Goal: Task Accomplishment & Management: Manage account settings

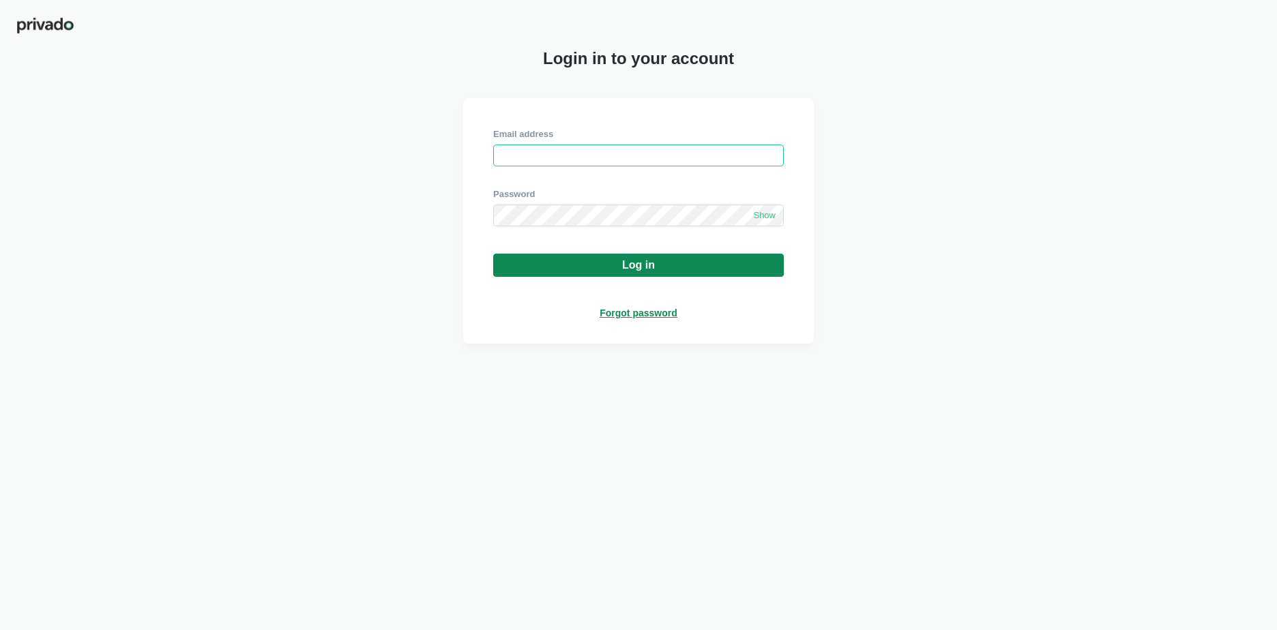
type input "[PERSON_NAME][EMAIL_ADDRESS][PERSON_NAME][DOMAIN_NAME]"
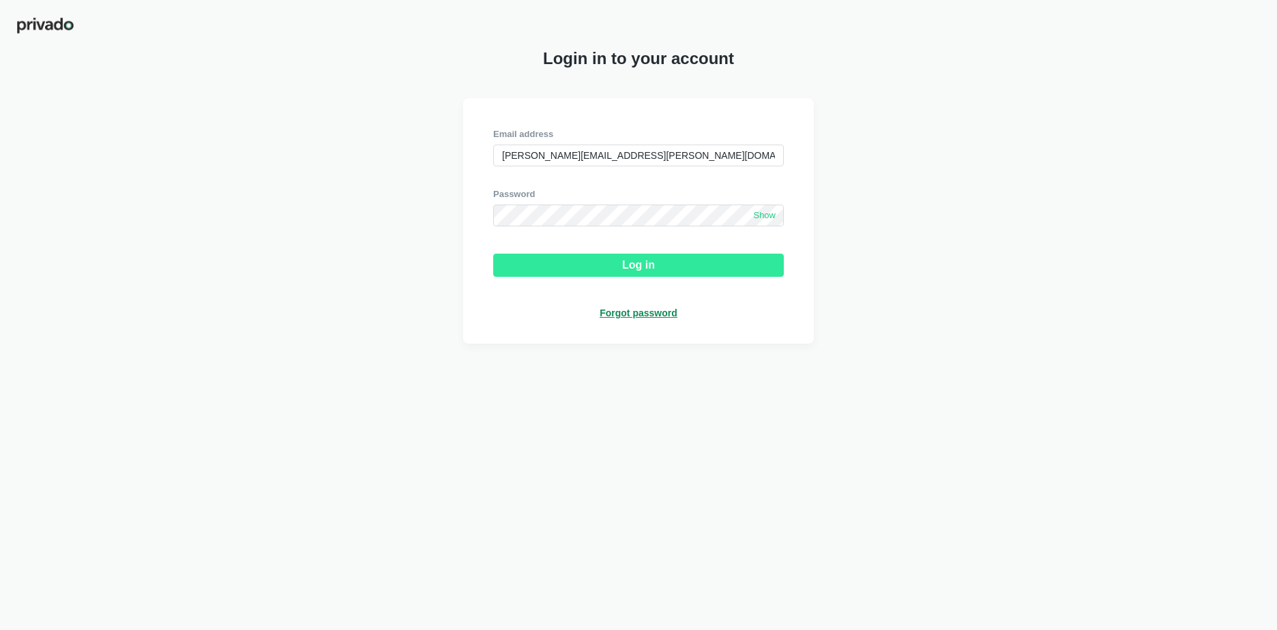
click at [615, 274] on button "Log in" at bounding box center [638, 265] width 291 height 23
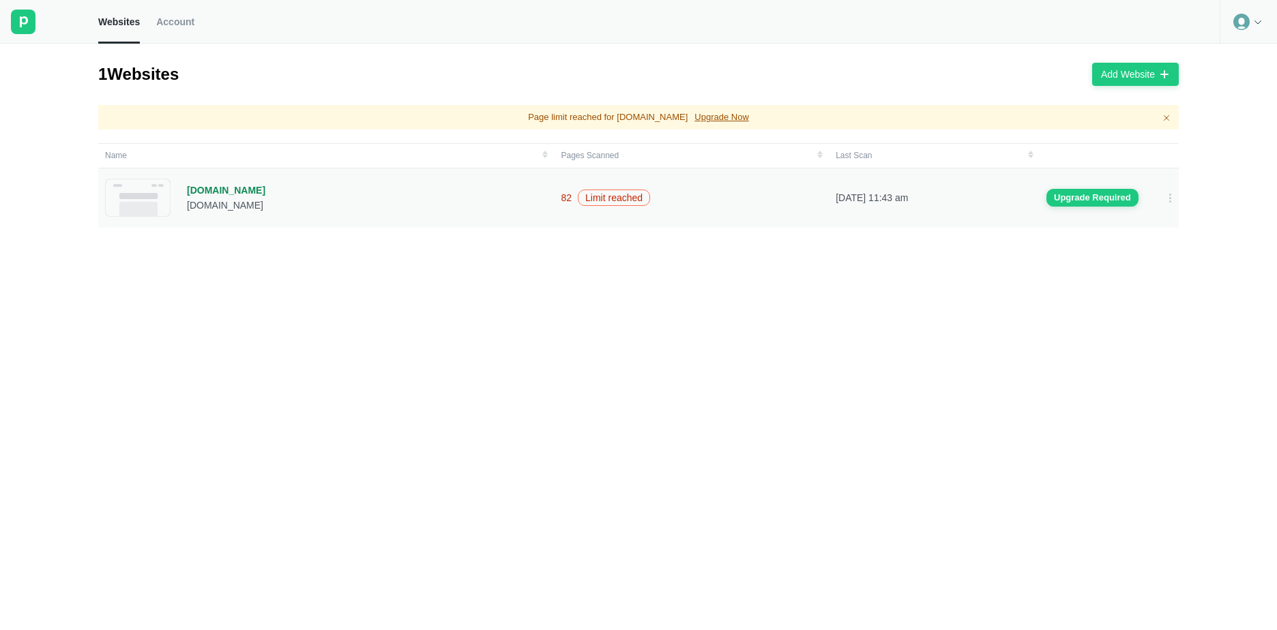
click at [214, 188] on div "[DOMAIN_NAME]" at bounding box center [226, 190] width 78 height 12
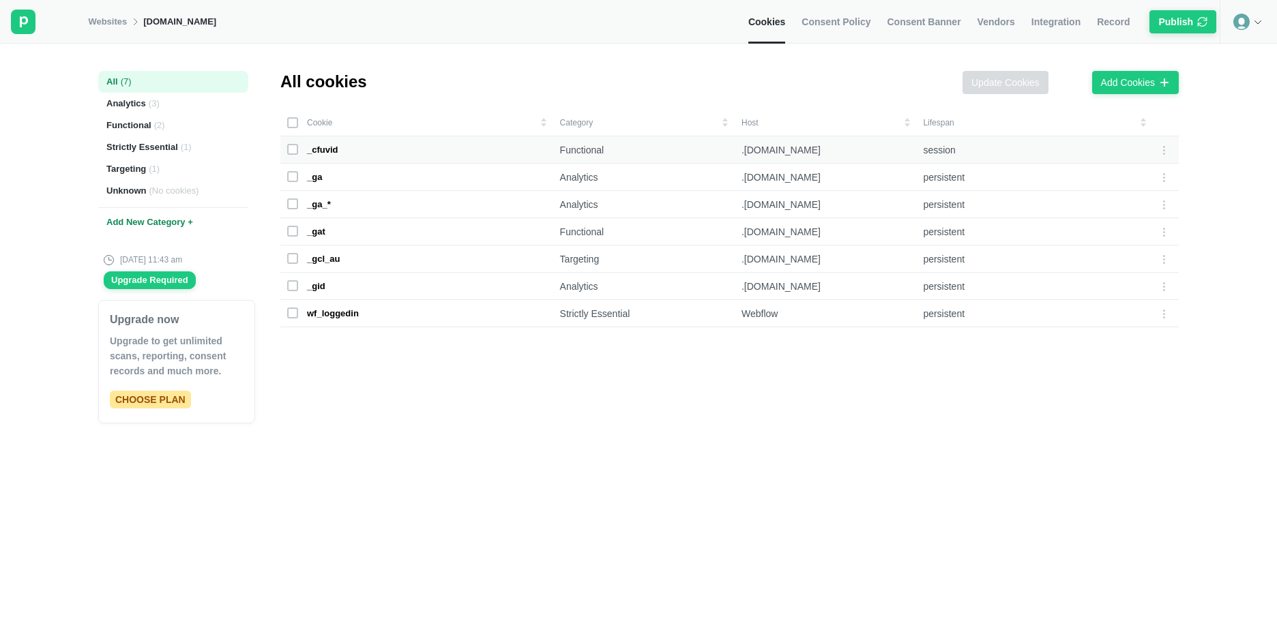
click at [295, 145] on rect at bounding box center [293, 150] width 10 height 10
click at [295, 149] on icon at bounding box center [293, 149] width 8 height 8
click at [291, 154] on rect at bounding box center [293, 150] width 10 height 10
click at [296, 150] on icon at bounding box center [293, 149] width 8 height 8
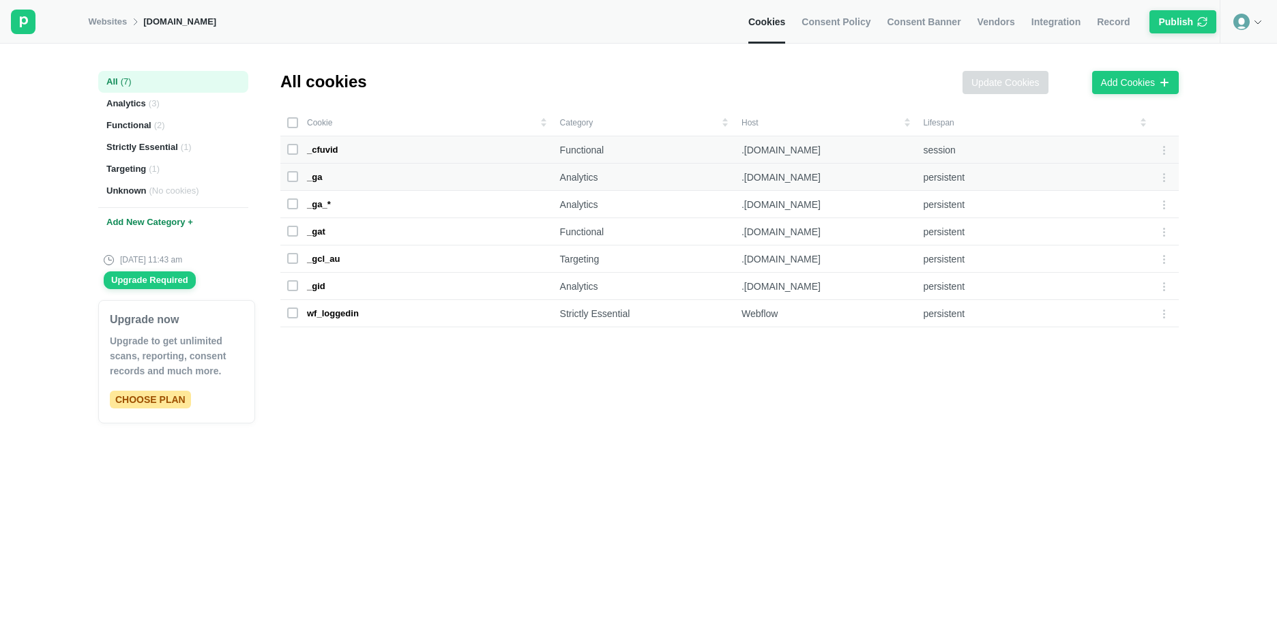
click at [295, 177] on rect at bounding box center [293, 177] width 10 height 10
click at [289, 203] on rect at bounding box center [293, 204] width 10 height 10
click at [289, 203] on icon at bounding box center [293, 204] width 8 height 8
click at [297, 175] on rect at bounding box center [293, 177] width 10 height 10
click at [1158, 146] on icon at bounding box center [1163, 150] width 11 height 11
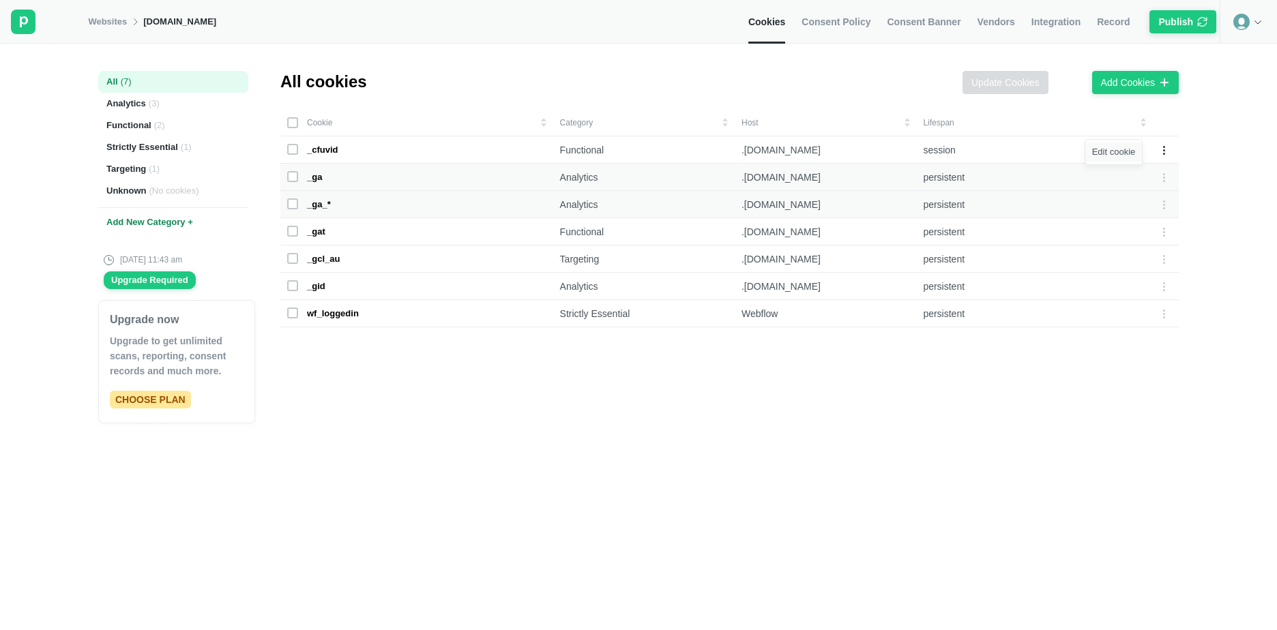
click at [1116, 151] on div "Edit cookie" at bounding box center [1113, 152] width 57 height 19
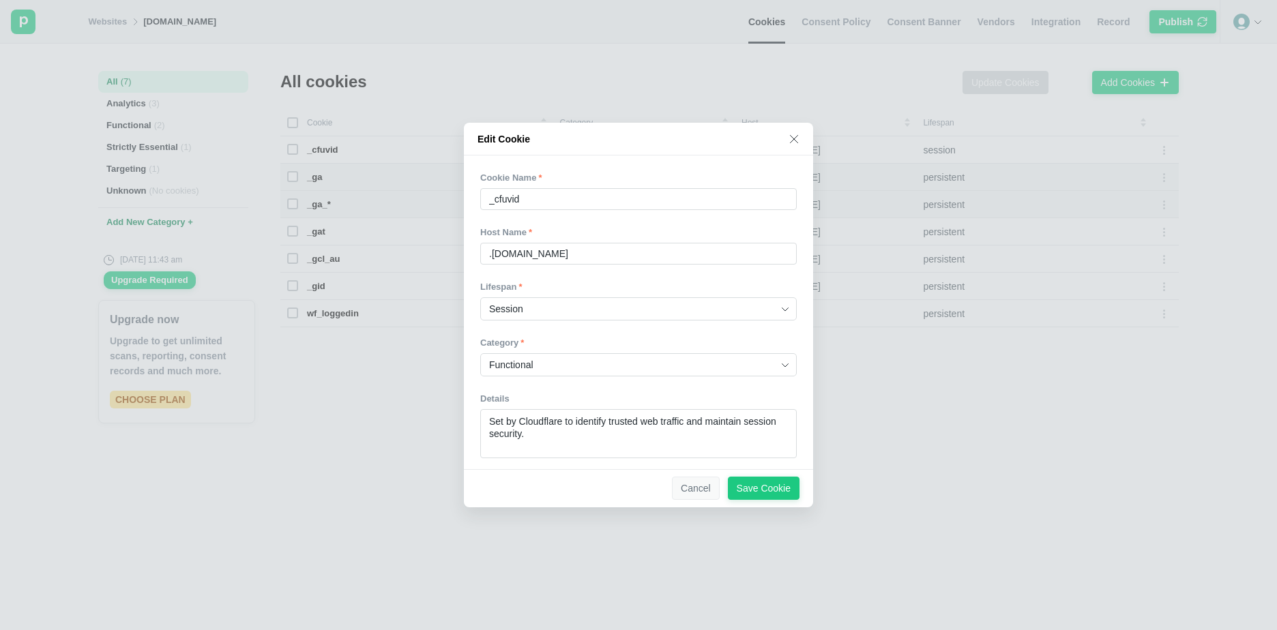
click at [692, 488] on div "Cancel" at bounding box center [696, 488] width 30 height 12
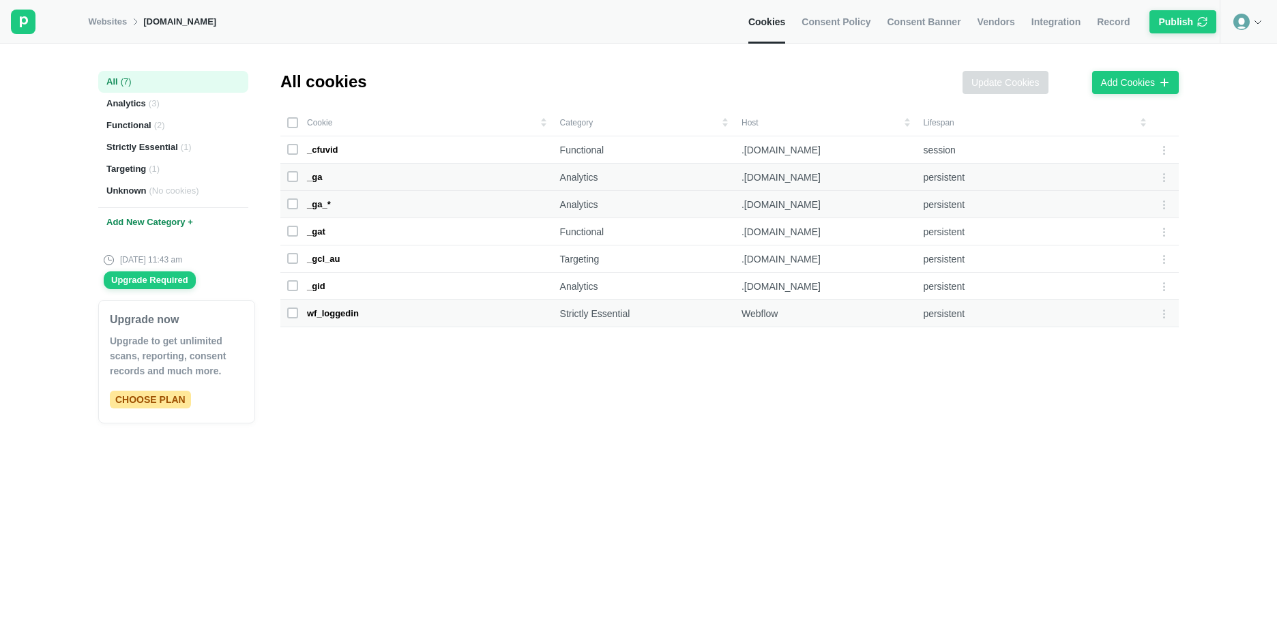
click at [295, 316] on rect at bounding box center [293, 313] width 10 height 10
click at [1158, 319] on icon at bounding box center [1163, 313] width 11 height 11
click at [1124, 319] on div "Edit cookie" at bounding box center [1113, 315] width 57 height 19
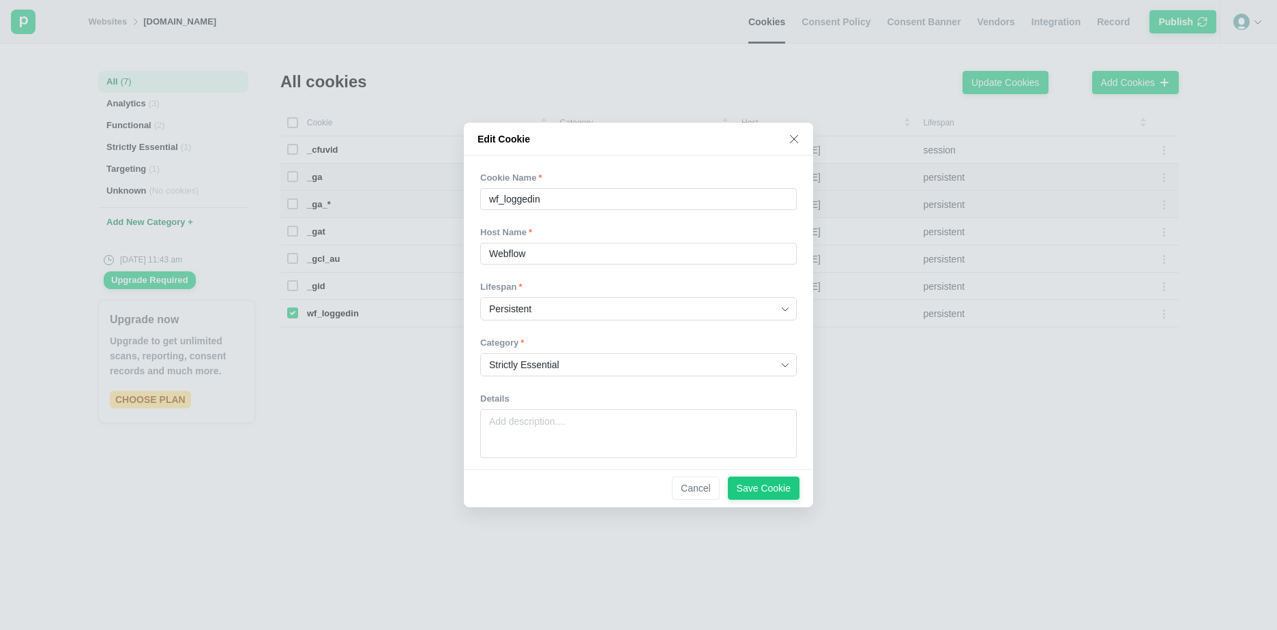
click at [792, 134] on icon at bounding box center [794, 139] width 11 height 11
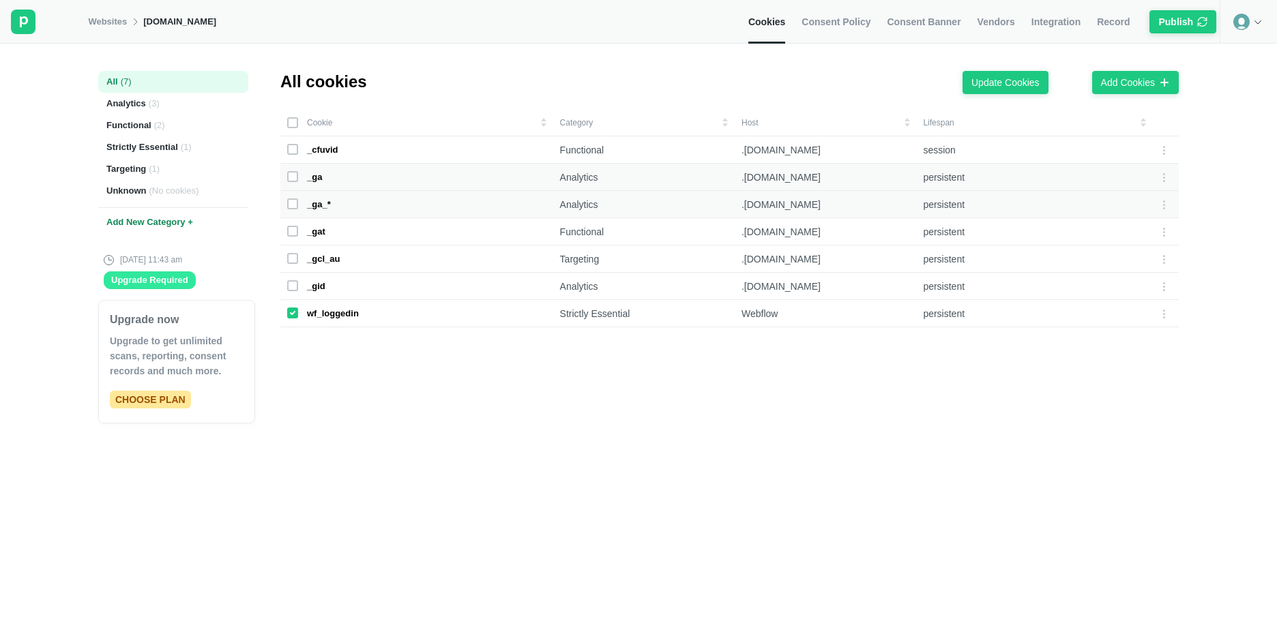
click at [159, 278] on div "Upgrade Required" at bounding box center [149, 280] width 77 height 12
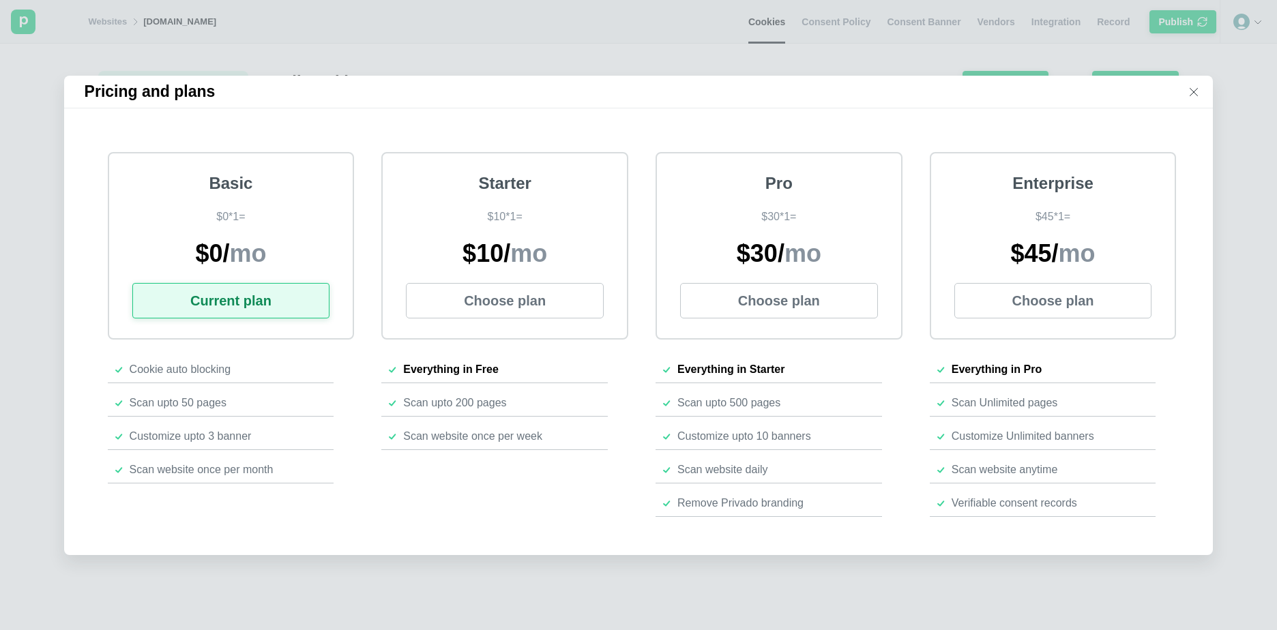
drag, startPoint x: 1198, startPoint y: 86, endPoint x: 1186, endPoint y: 88, distance: 11.8
click at [1199, 87] on icon at bounding box center [1193, 92] width 11 height 11
